Goal: Check status: Check status

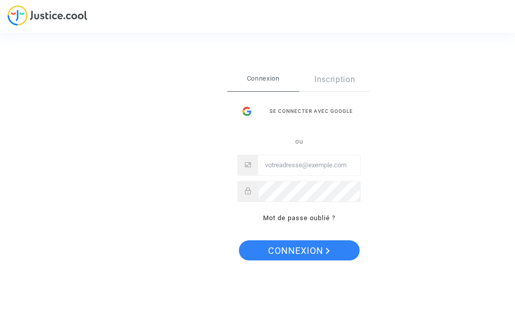
click at [322, 113] on div "Se connecter avec Google" at bounding box center [299, 111] width 123 height 20
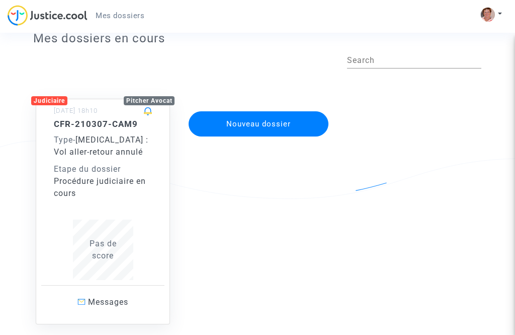
scroll to position [59, 0]
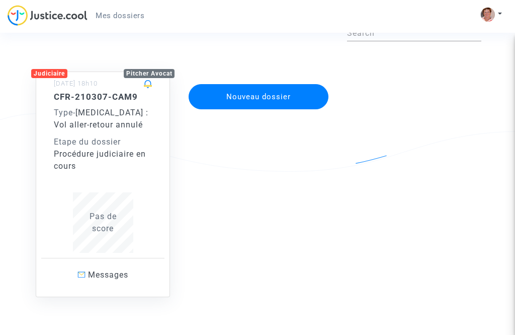
click at [102, 272] on span "Messages" at bounding box center [108, 275] width 40 height 10
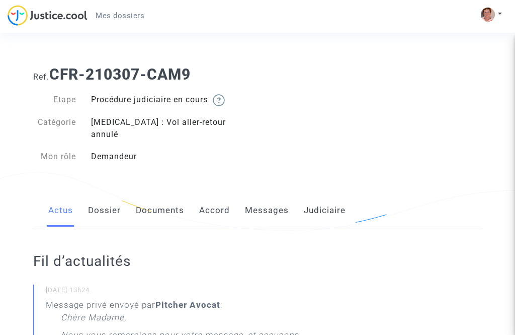
click at [454, 206] on div "Actus Dossier Documents Accord Messages Judiciaire" at bounding box center [257, 211] width 449 height 34
